Goal: Task Accomplishment & Management: Manage account settings

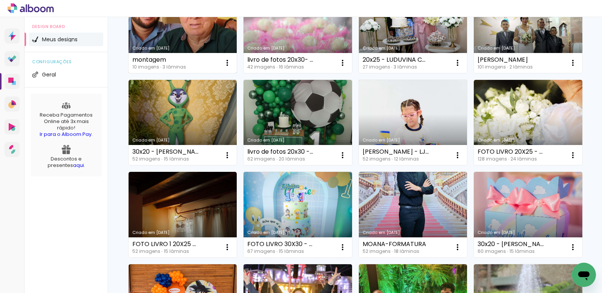
scroll to position [38, 0]
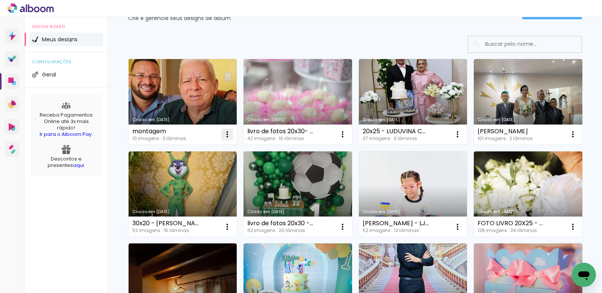
click at [228, 133] on iron-icon at bounding box center [227, 134] width 9 height 9
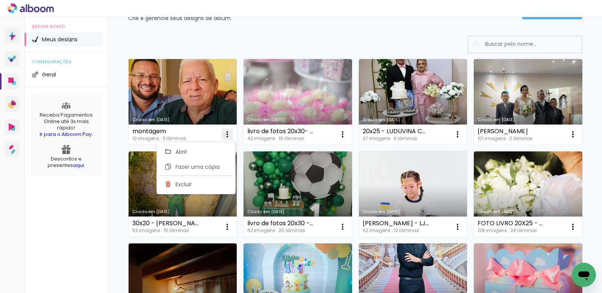
click at [177, 188] on paper-item "Excluir" at bounding box center [196, 184] width 74 height 15
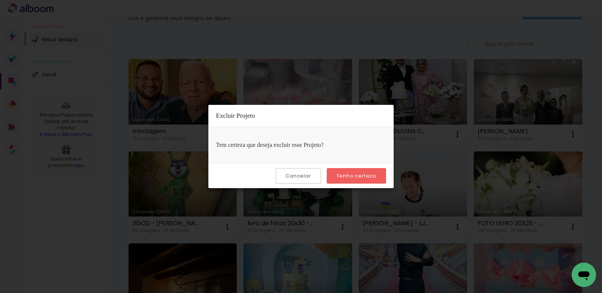
click at [349, 179] on paper-button "Tenho certeza" at bounding box center [356, 176] width 59 height 16
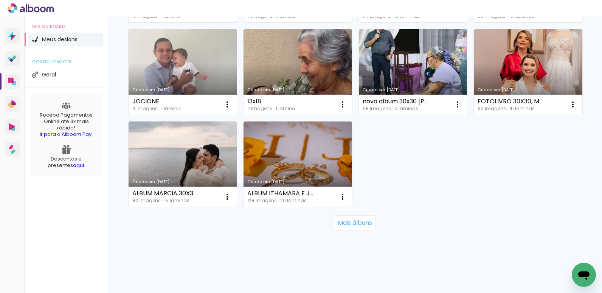
scroll to position [712, 0]
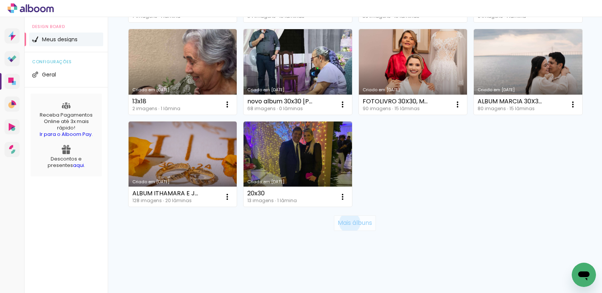
click at [0, 0] on slot "Mais álbuns" at bounding box center [0, 0] width 0 height 0
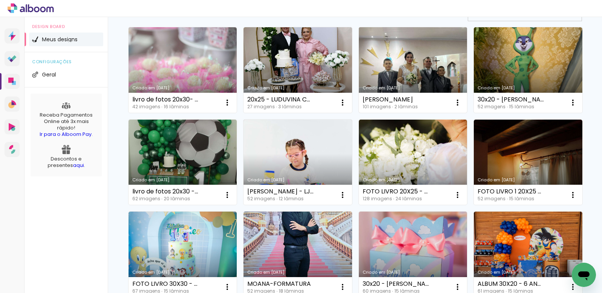
scroll to position [0, 0]
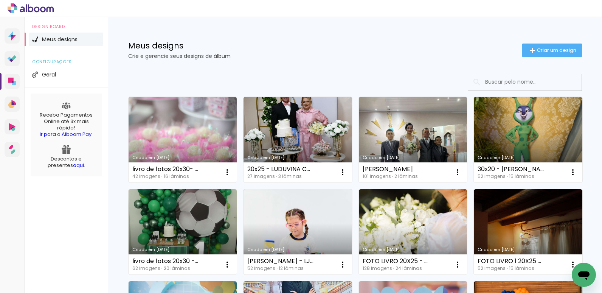
click at [486, 83] on input at bounding box center [535, 82] width 108 height 16
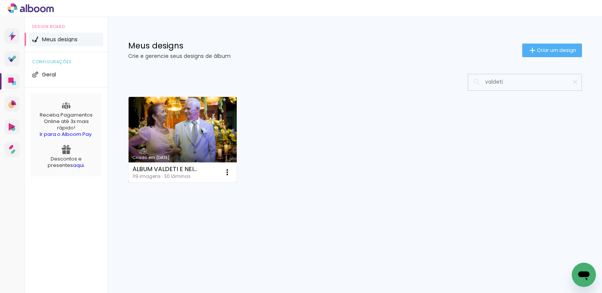
type input "valdeti"
type paper-input "valdeti"
click at [170, 163] on div "ÁLBUM VALDETI E NEIDE 119 imagens ∙ 30 lâminas Abrir Fazer uma cópia Excluir" at bounding box center [183, 172] width 109 height 20
click at [173, 148] on link "Criado em [DATE]" at bounding box center [183, 139] width 109 height 85
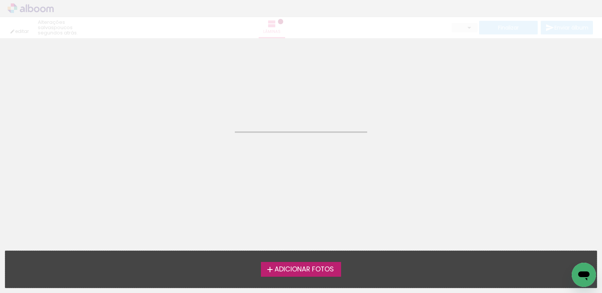
click at [173, 148] on neon-animated-pages "Confirmar Cancelar" at bounding box center [301, 165] width 602 height 254
